Goal: Task Accomplishment & Management: Manage account settings

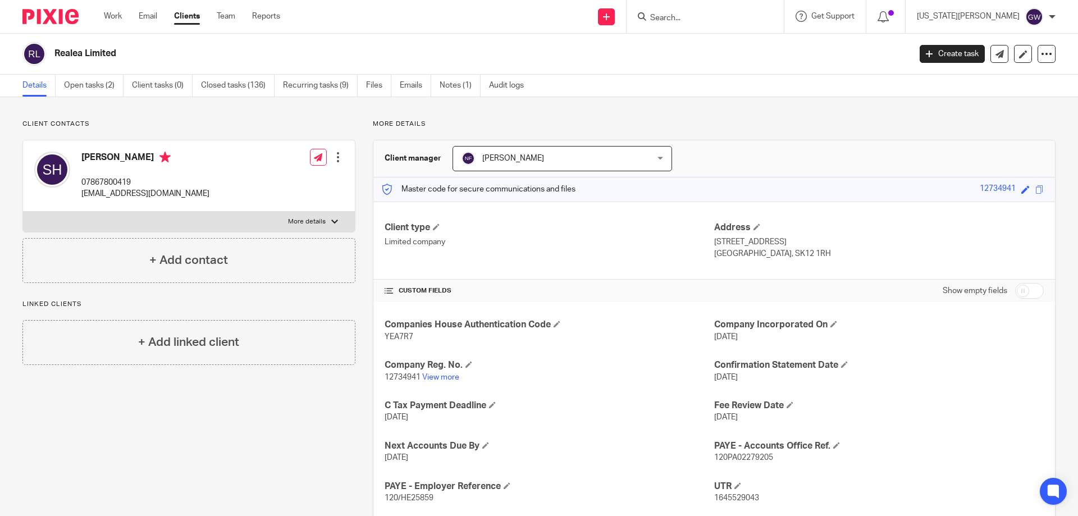
click at [723, 10] on form at bounding box center [709, 17] width 120 height 14
click at [737, 13] on input "Search" at bounding box center [699, 18] width 101 height 10
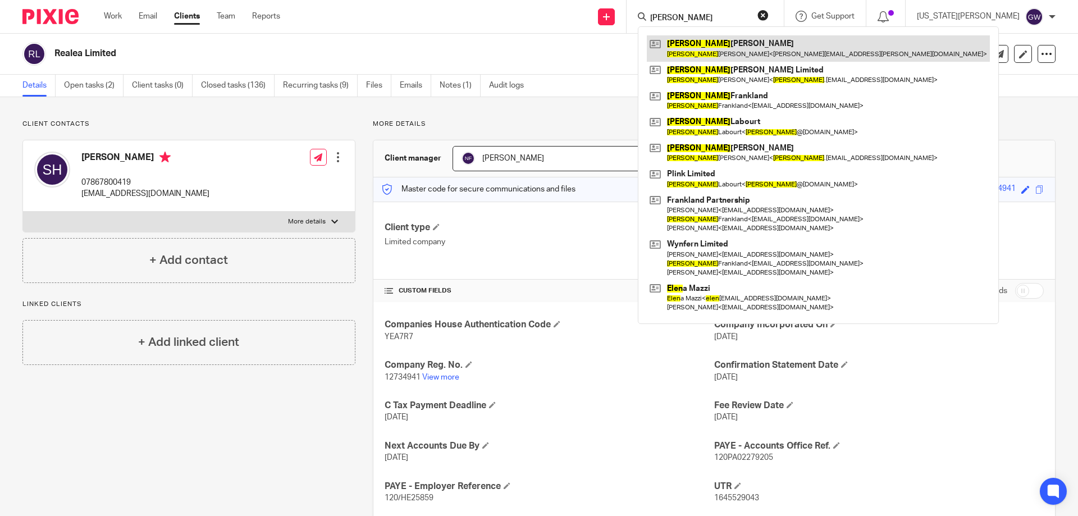
type input "[PERSON_NAME]"
click at [763, 58] on link at bounding box center [818, 48] width 343 height 26
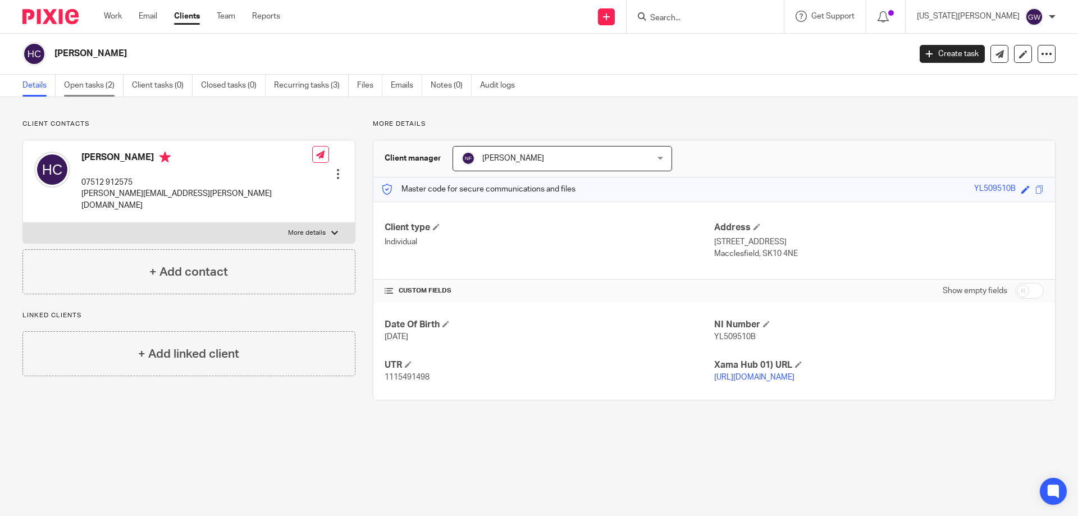
click at [105, 87] on link "Open tasks (2)" at bounding box center [94, 86] width 60 height 22
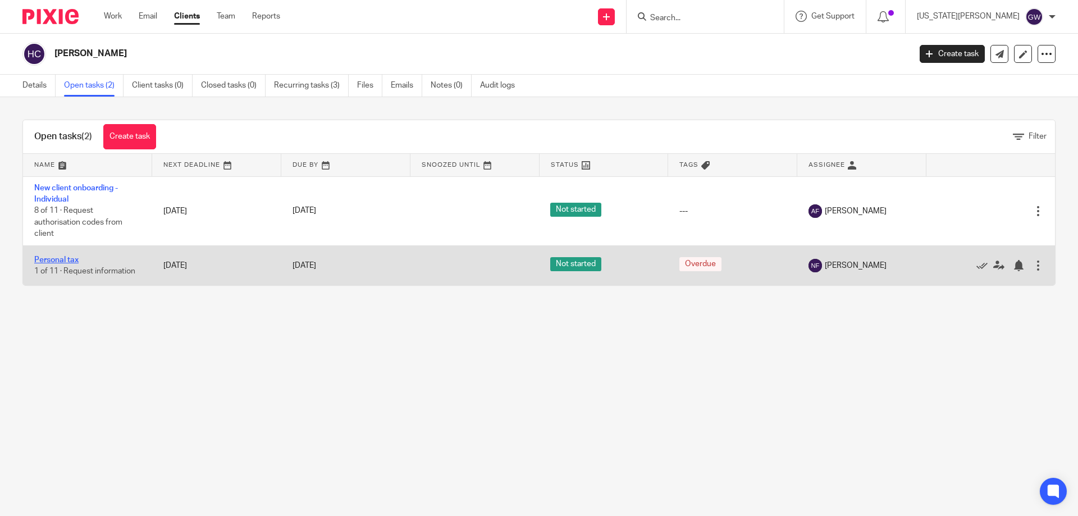
click at [71, 257] on link "Personal tax" at bounding box center [56, 260] width 44 height 8
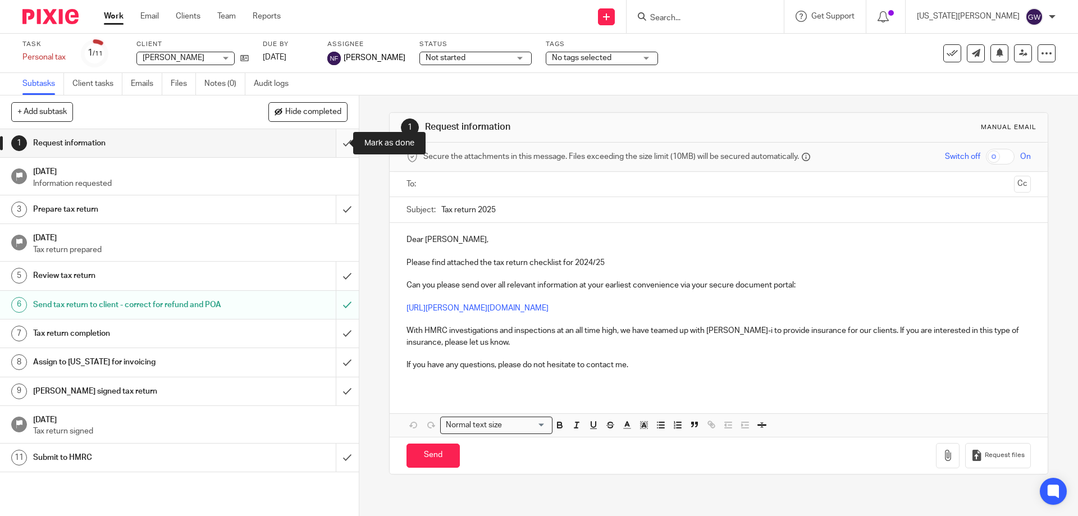
click at [326, 136] on input "submit" at bounding box center [179, 143] width 359 height 28
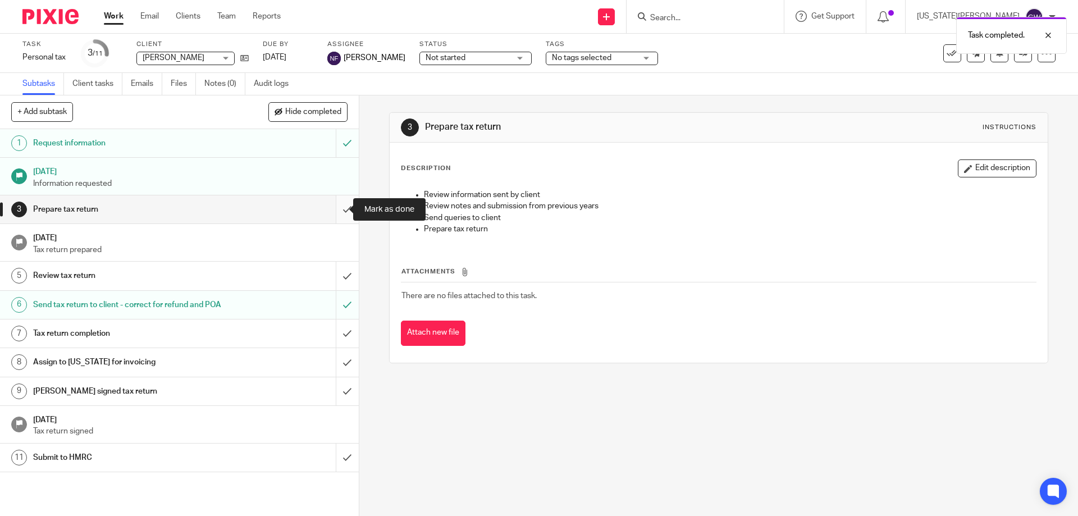
click at [342, 206] on input "submit" at bounding box center [179, 209] width 359 height 28
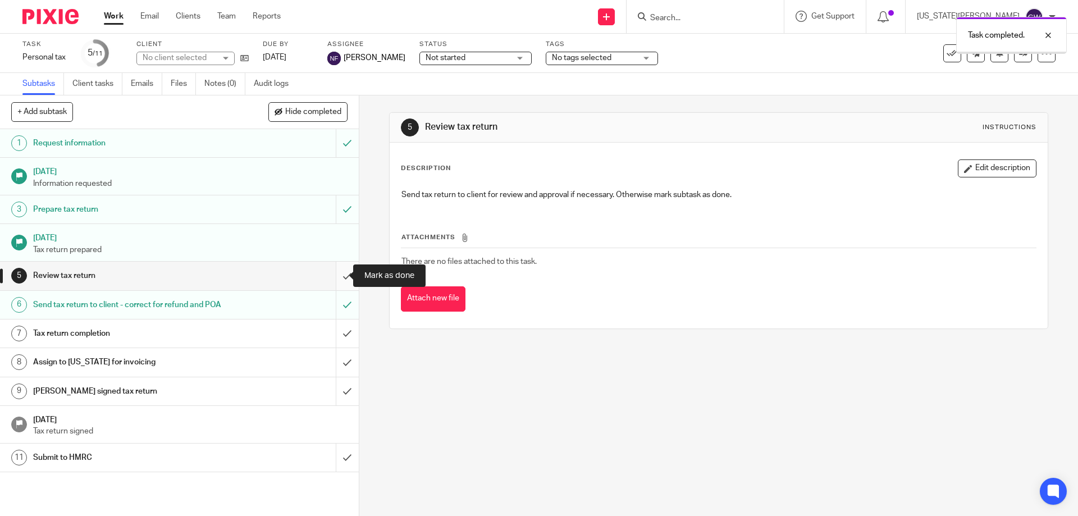
click at [343, 276] on input "submit" at bounding box center [179, 276] width 359 height 28
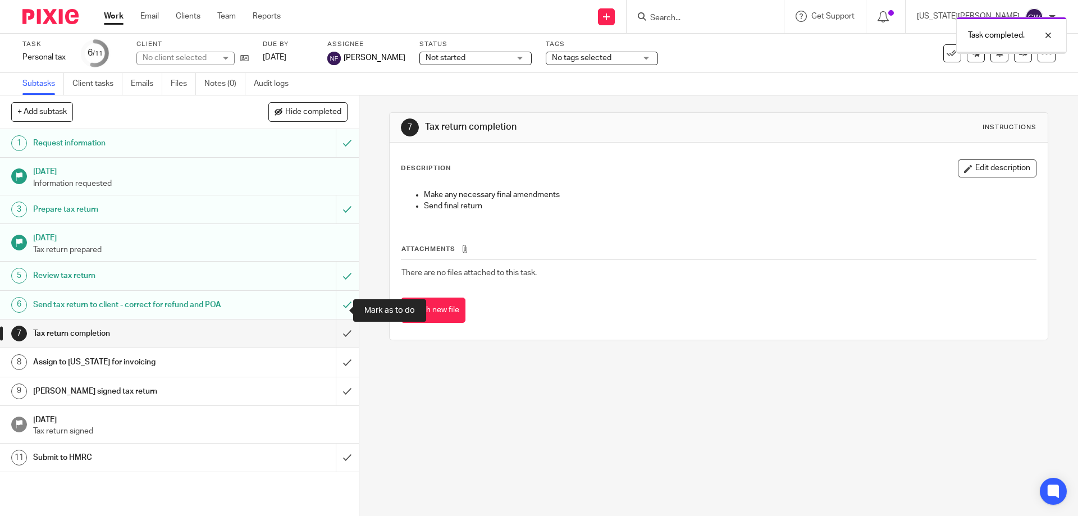
click at [342, 309] on input "submit" at bounding box center [179, 305] width 359 height 28
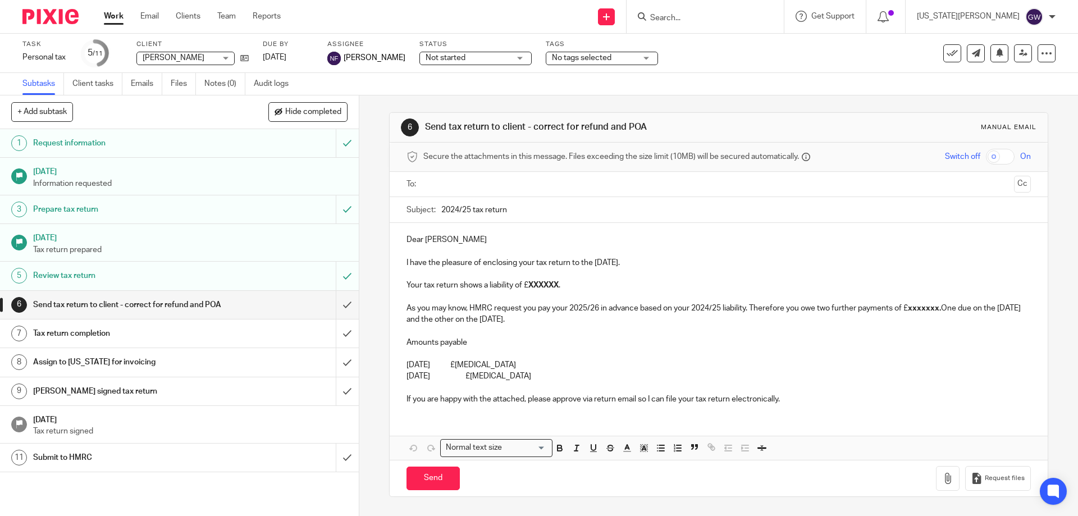
click at [439, 185] on input "text" at bounding box center [718, 184] width 582 height 13
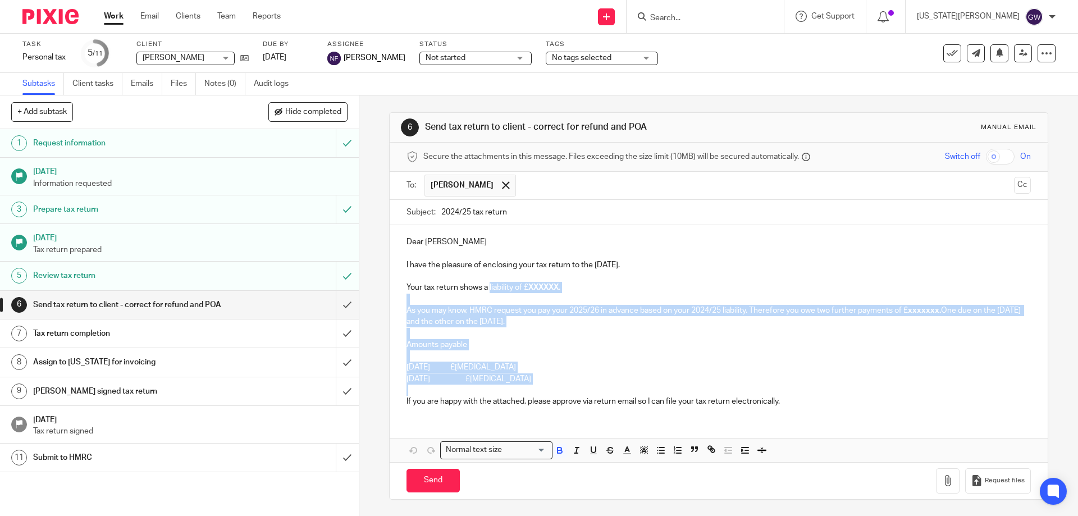
drag, startPoint x: 543, startPoint y: 384, endPoint x: 486, endPoint y: 293, distance: 107.4
click at [486, 293] on div "Dear Helen I have the pleasure of enclosing your tax return to the 5th April 20…" at bounding box center [719, 320] width 658 height 190
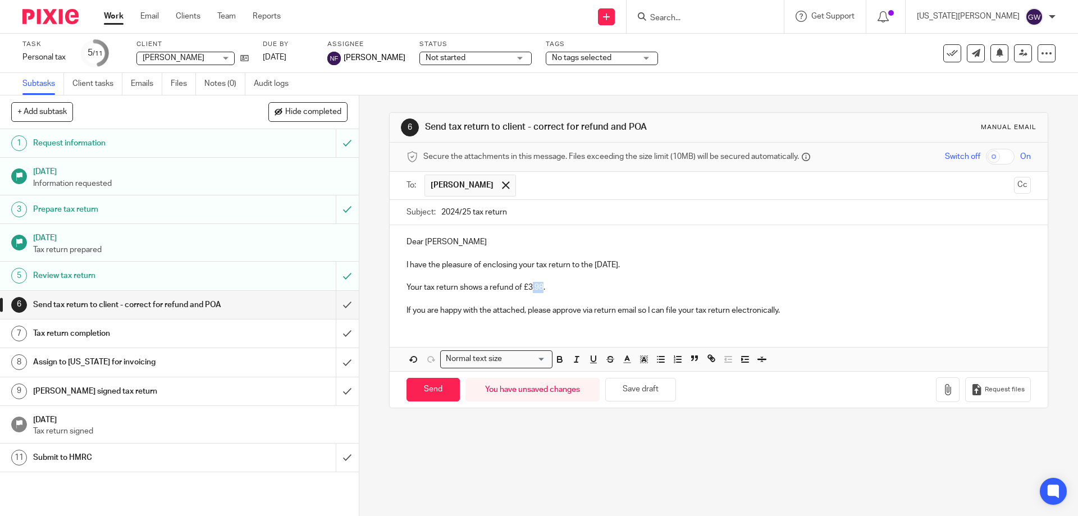
drag, startPoint x: 528, startPoint y: 289, endPoint x: 541, endPoint y: 287, distance: 13.0
click at [541, 287] on p "Your tax return shows a refund of £3.98." at bounding box center [719, 287] width 624 height 11
drag, startPoint x: 527, startPoint y: 290, endPoint x: 542, endPoint y: 290, distance: 15.2
click at [542, 290] on p "Your tax return shows a refund of £3.98." at bounding box center [719, 287] width 624 height 11
click at [562, 363] on button "button" at bounding box center [560, 359] width 14 height 14
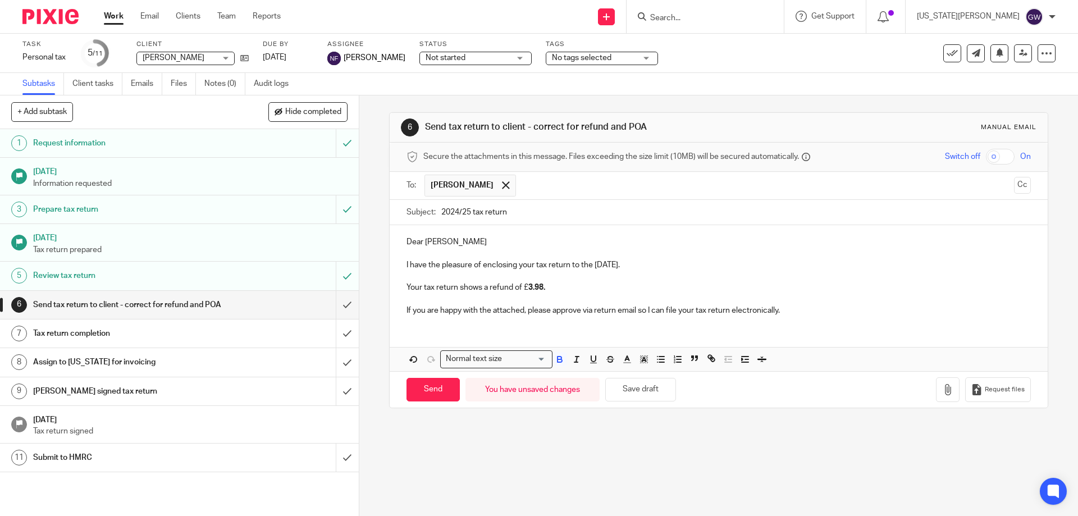
click at [731, 308] on p "If you are happy with the attached, please approve via return email so I can fi…" at bounding box center [719, 310] width 624 height 11
click at [936, 391] on button "button" at bounding box center [948, 389] width 24 height 25
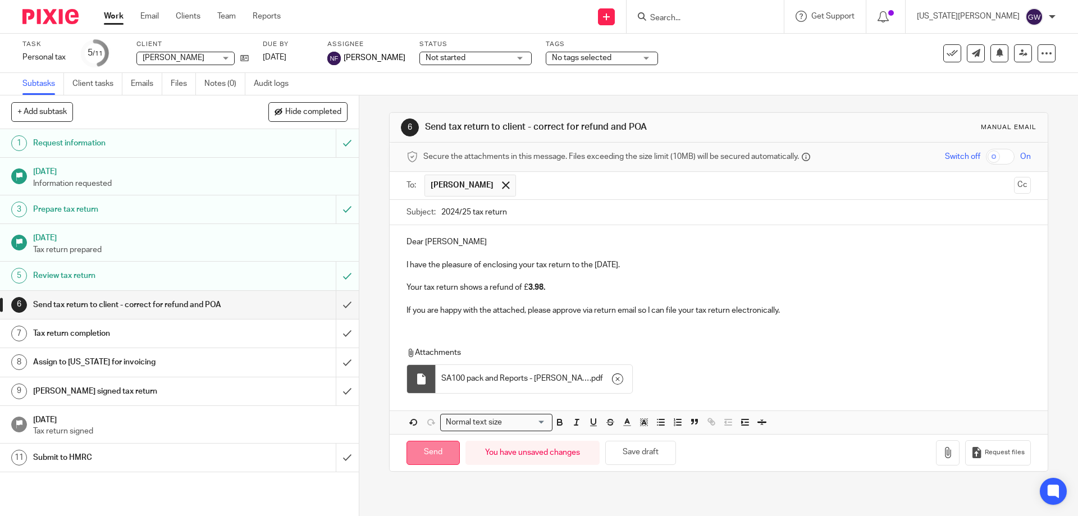
click at [430, 450] on input "Send" at bounding box center [433, 453] width 53 height 24
type input "Sent"
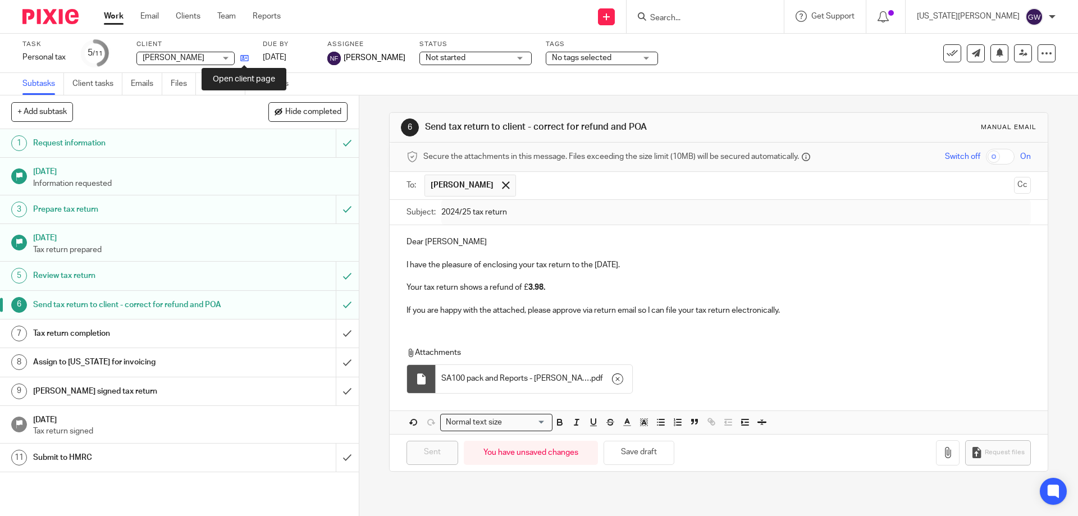
click at [243, 56] on icon at bounding box center [244, 58] width 8 height 8
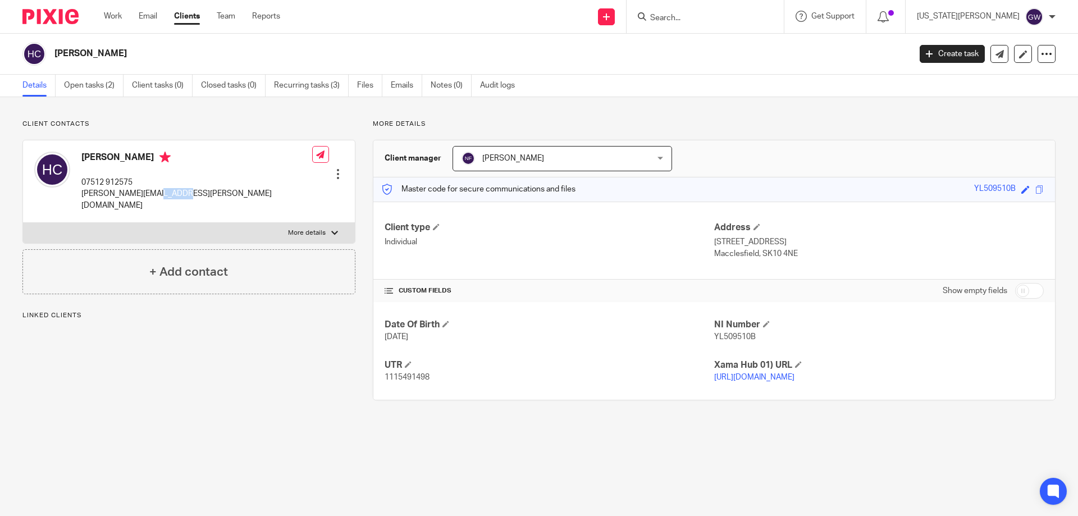
drag, startPoint x: 172, startPoint y: 195, endPoint x: 166, endPoint y: 199, distance: 7.0
click at [158, 197] on p "mike.a.cummings@gmail.com" at bounding box center [196, 199] width 231 height 23
drag, startPoint x: 170, startPoint y: 195, endPoint x: 81, endPoint y: 198, distance: 89.4
click at [81, 198] on div "Helen Cummings 07512 912575 mike.a.cummings@gmail.com" at bounding box center [173, 181] width 278 height 71
copy p "mike.a.cummings@gmail.com"
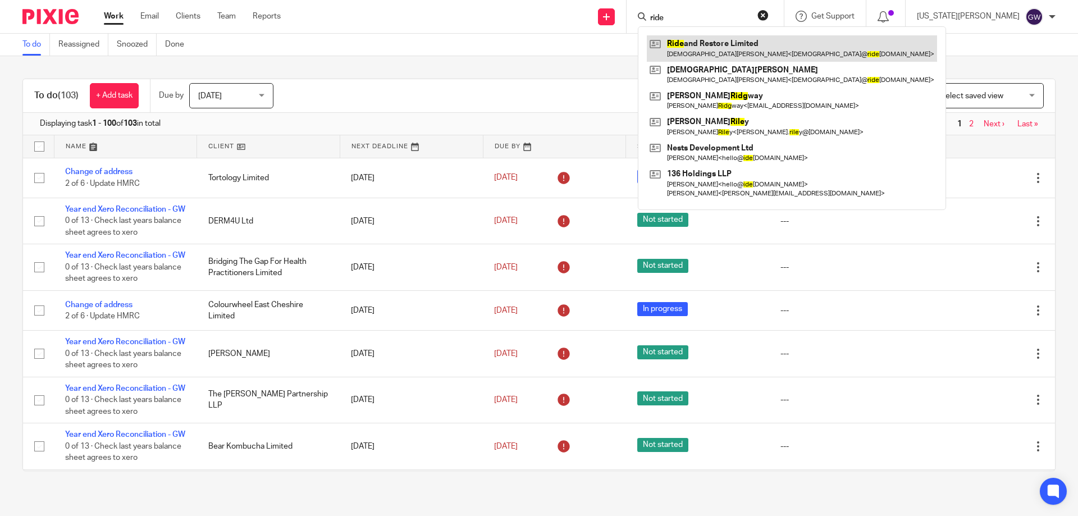
type input "ride"
click at [745, 44] on link at bounding box center [792, 48] width 290 height 26
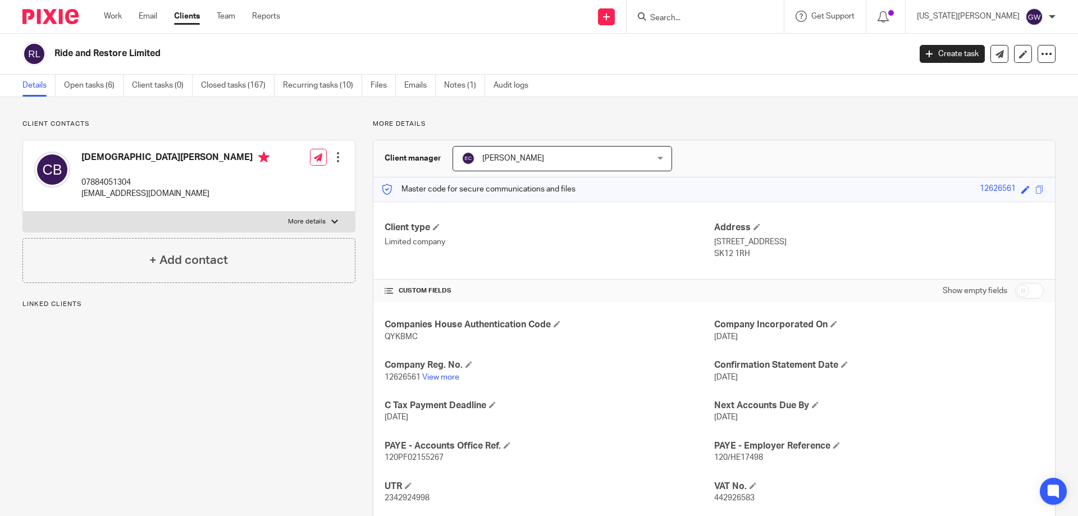
scroll to position [112, 0]
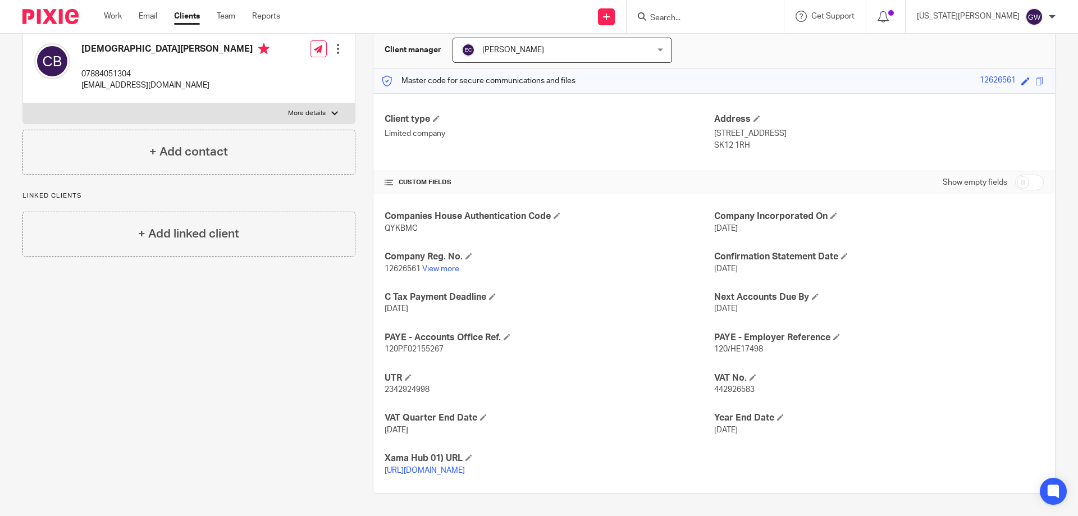
click at [389, 265] on span "12626561" at bounding box center [403, 269] width 36 height 8
click at [521, 252] on h4 "Company Reg. No." at bounding box center [550, 257] width 330 height 12
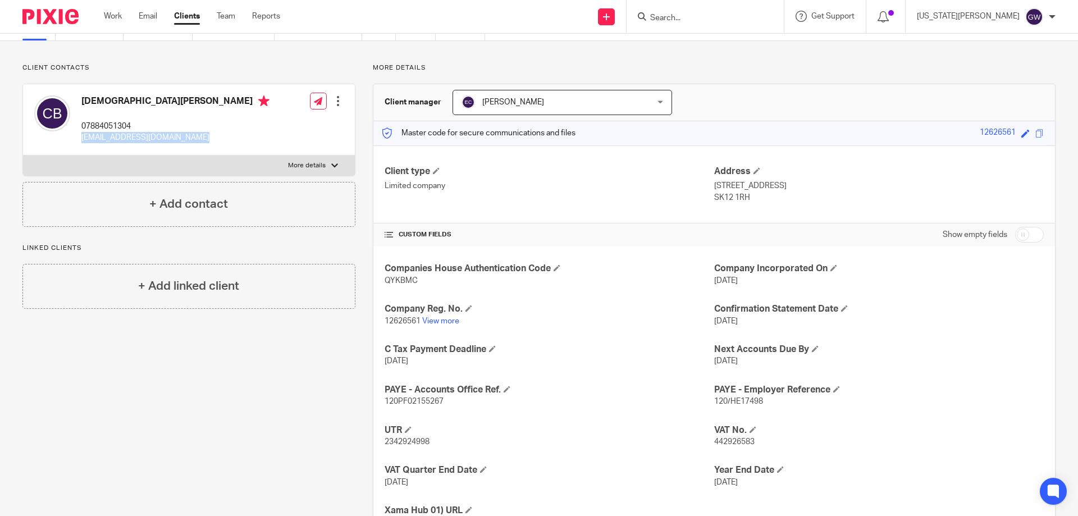
drag, startPoint x: 164, startPoint y: 140, endPoint x: 83, endPoint y: 145, distance: 81.6
click at [83, 145] on div "[DEMOGRAPHIC_DATA][PERSON_NAME] 07884051304 [EMAIL_ADDRESS][DOMAIN_NAME] Edit c…" at bounding box center [189, 119] width 332 height 71
copy p "[EMAIL_ADDRESS][DOMAIN_NAME]"
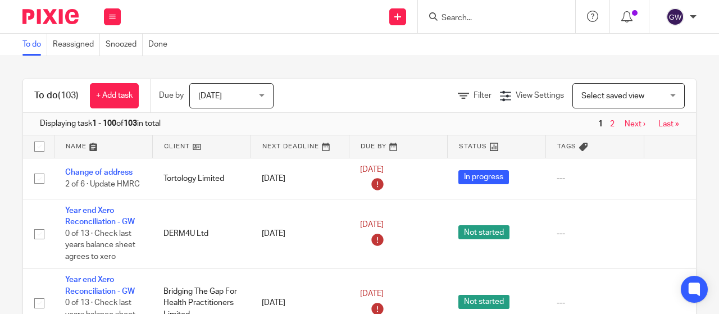
click at [471, 16] on input "Search" at bounding box center [490, 18] width 101 height 10
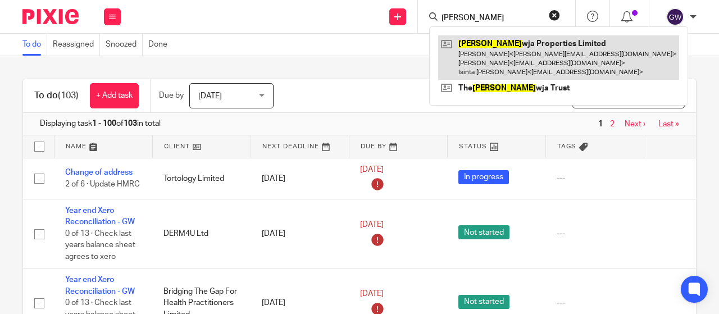
type input "merle"
click at [489, 52] on link at bounding box center [558, 57] width 241 height 44
